Goal: Obtain resource: Download file/media

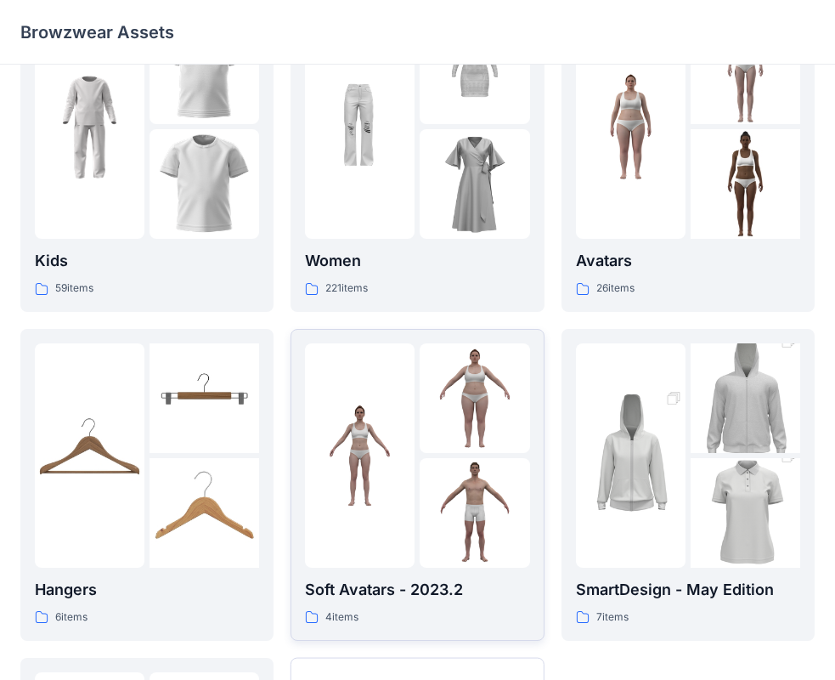
scroll to position [170, 0]
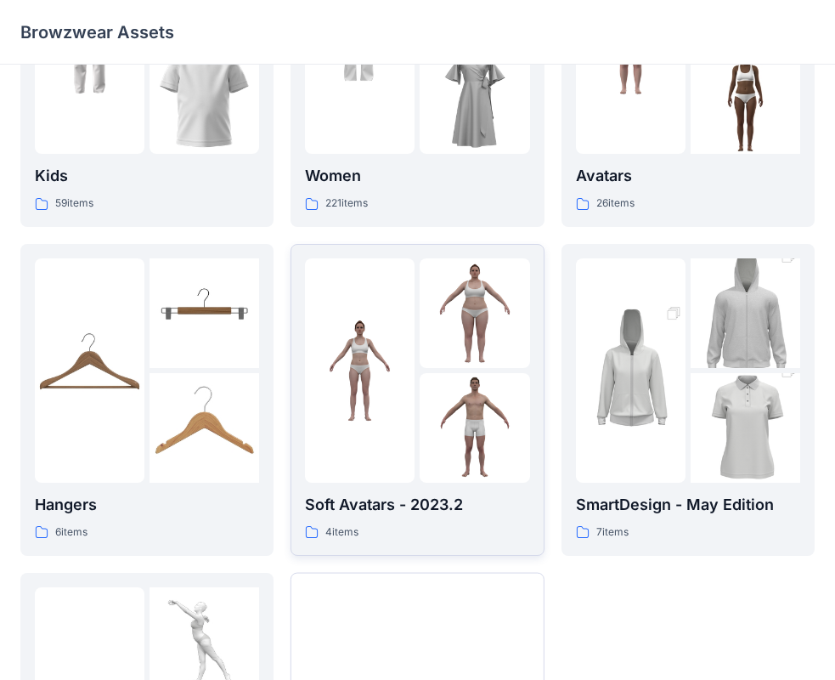
click at [376, 403] on img at bounding box center [360, 370] width 110 height 110
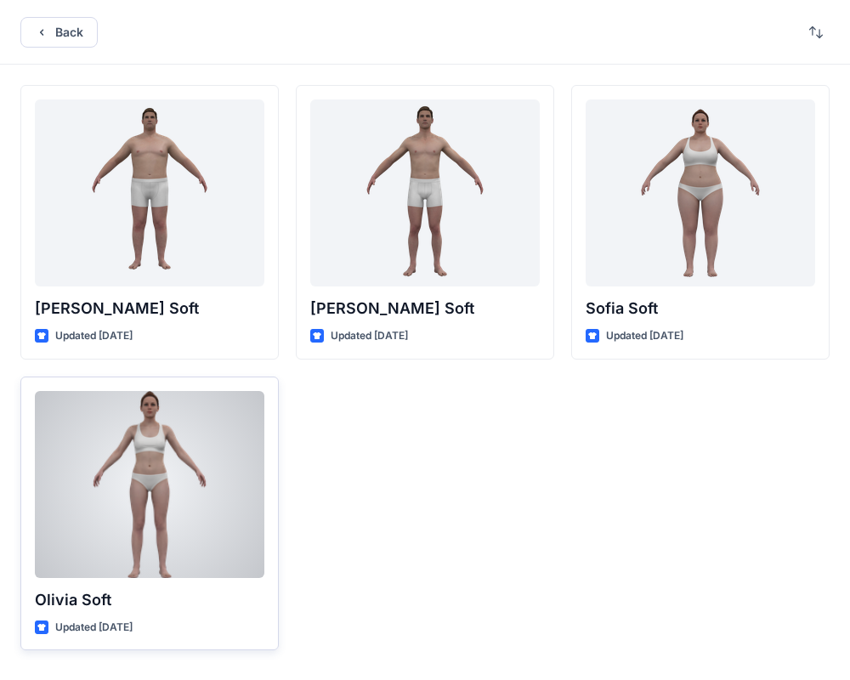
click at [182, 605] on p "Olivia Soft" at bounding box center [149, 600] width 229 height 24
click at [182, 516] on div at bounding box center [149, 484] width 229 height 187
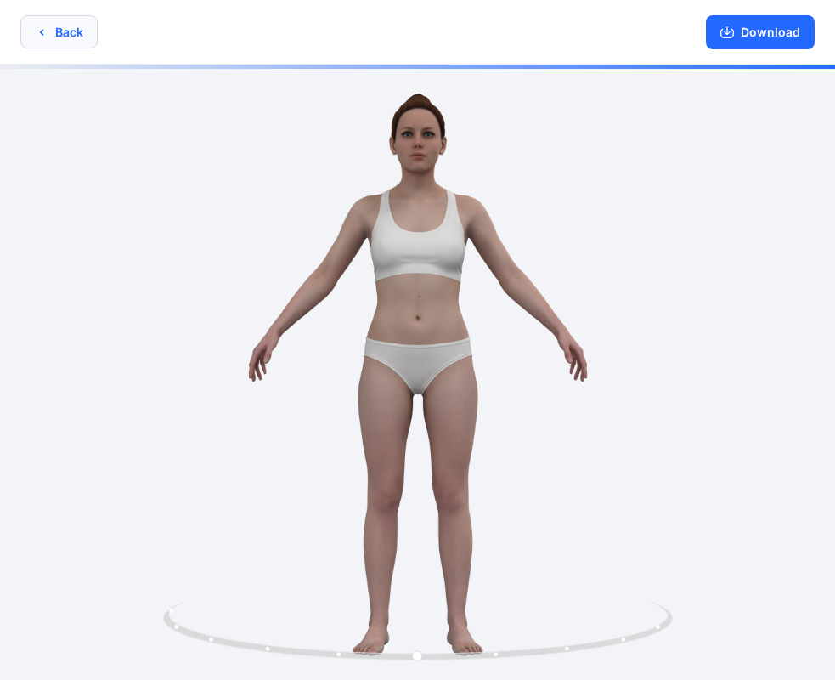
click at [55, 47] on button "Back" at bounding box center [58, 31] width 77 height 33
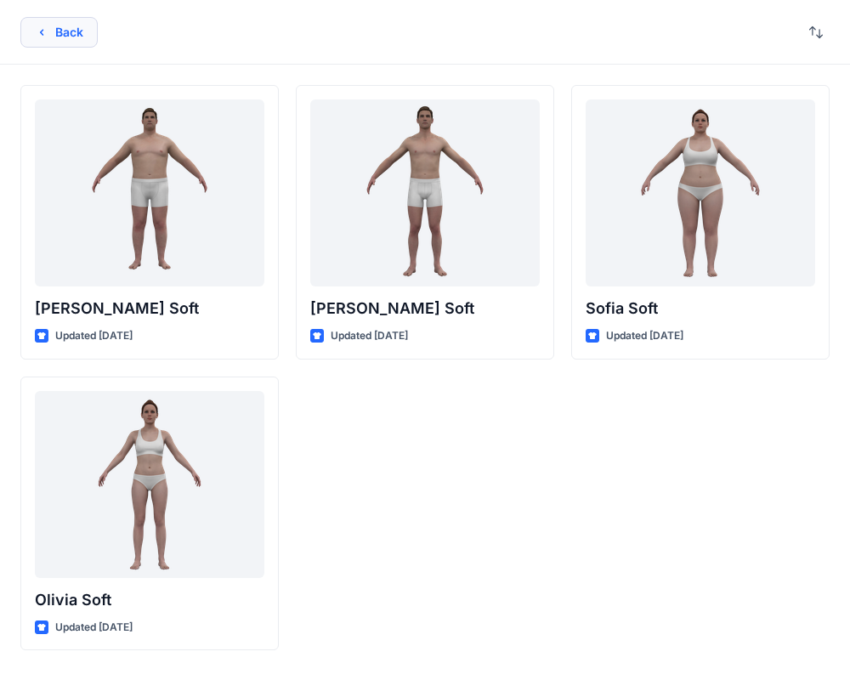
click at [57, 39] on button "Back" at bounding box center [58, 32] width 77 height 31
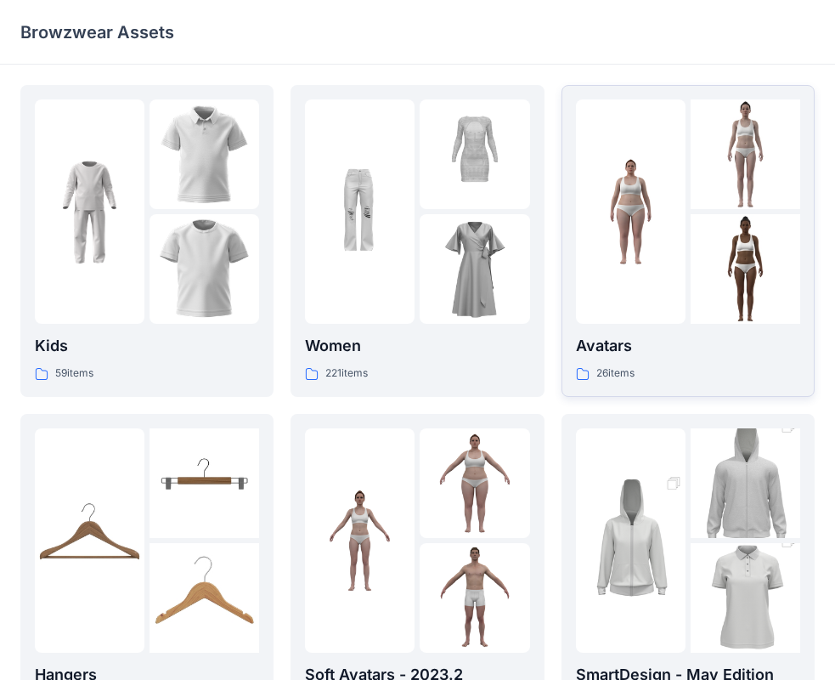
click at [673, 262] on img at bounding box center [631, 212] width 110 height 110
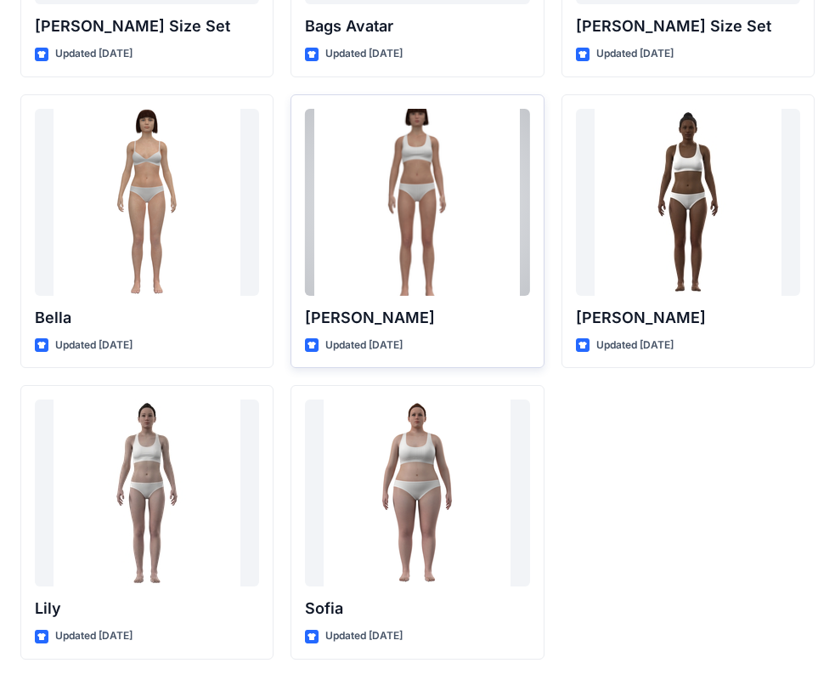
scroll to position [1603, 0]
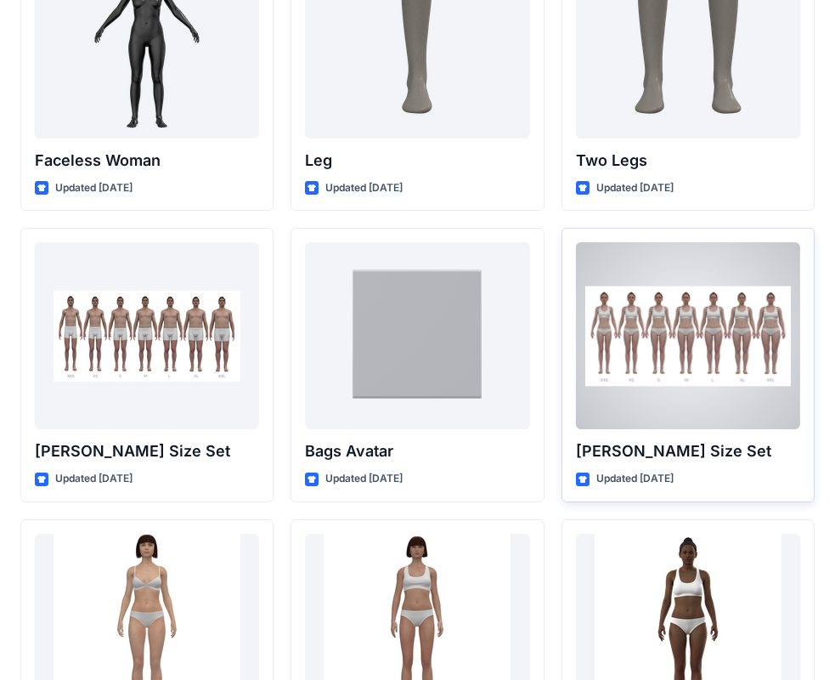
click at [684, 346] on div at bounding box center [688, 335] width 224 height 187
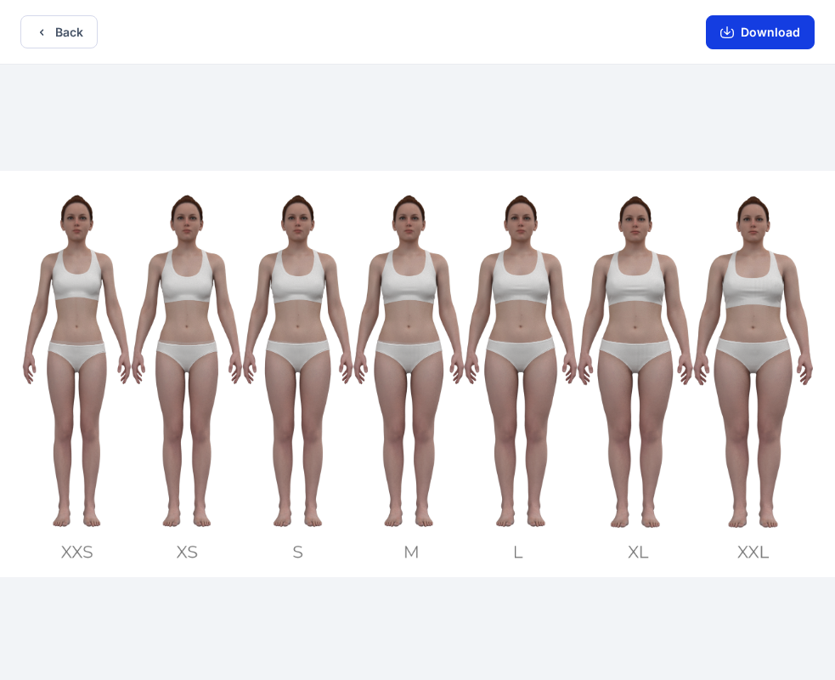
click at [739, 30] on button "Download" at bounding box center [760, 32] width 109 height 34
